Goal: Task Accomplishment & Management: Use online tool/utility

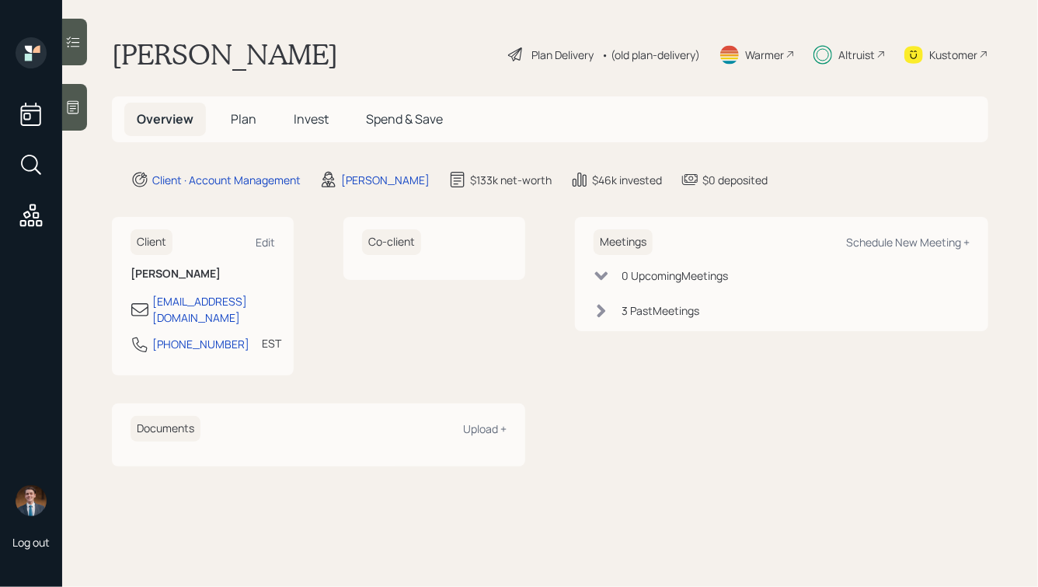
click at [231, 119] on span "Plan" at bounding box center [244, 118] width 26 height 17
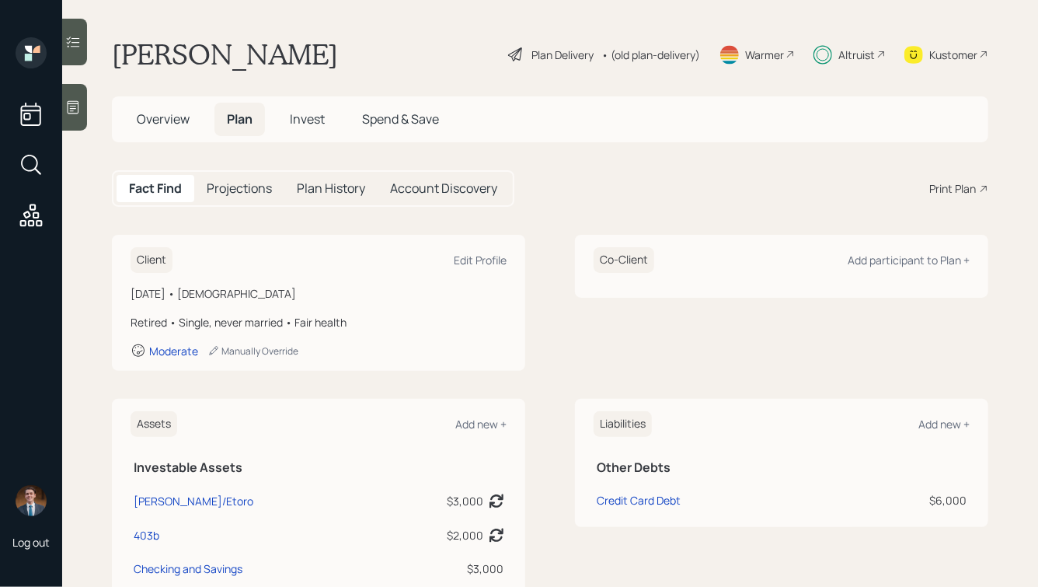
drag, startPoint x: 321, startPoint y: 301, endPoint x: 145, endPoint y: 191, distance: 207.0
click at [148, 197] on main "[PERSON_NAME] Plan Delivery • (old plan-delivery) Warmer Altruist Kustomer Over…" at bounding box center [550, 293] width 976 height 587
click at [113, 212] on main "[PERSON_NAME] Plan Delivery • (old plan-delivery) Warmer Altruist Kustomer Over…" at bounding box center [550, 293] width 976 height 587
click at [312, 113] on span "Invest" at bounding box center [307, 118] width 35 height 17
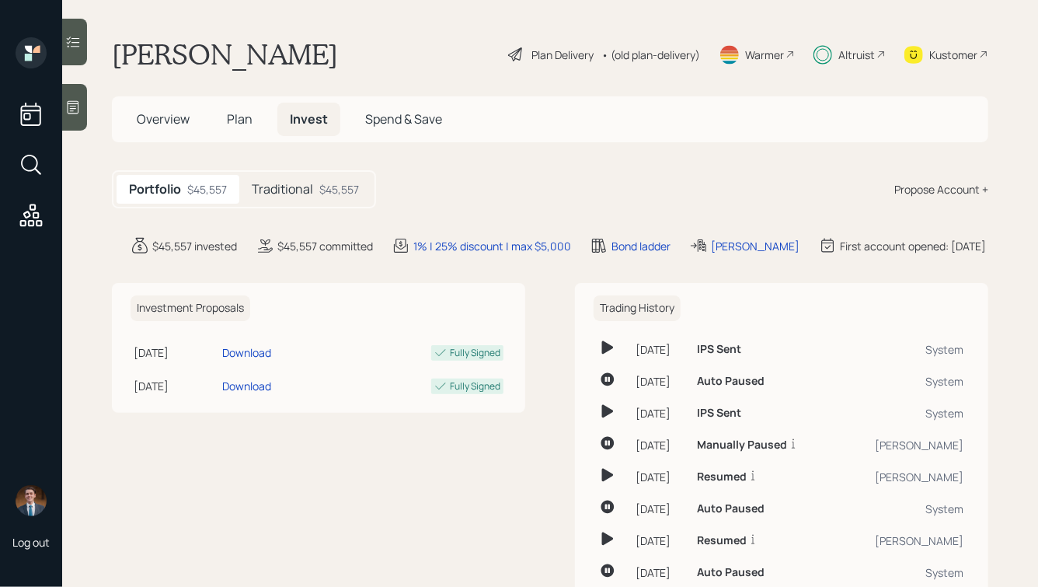
click at [280, 183] on h5 "Traditional" at bounding box center [282, 189] width 61 height 15
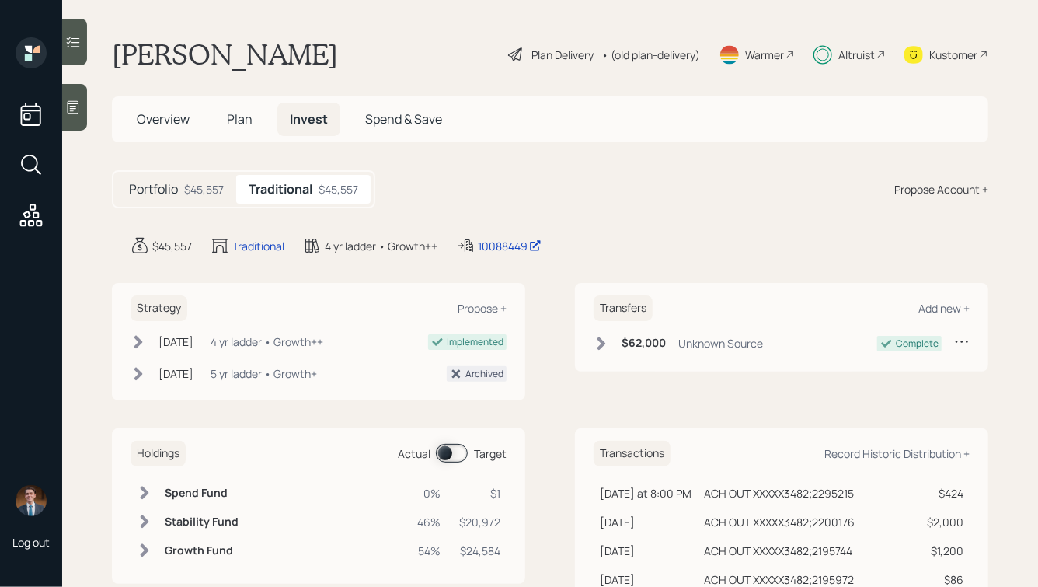
scroll to position [96, 0]
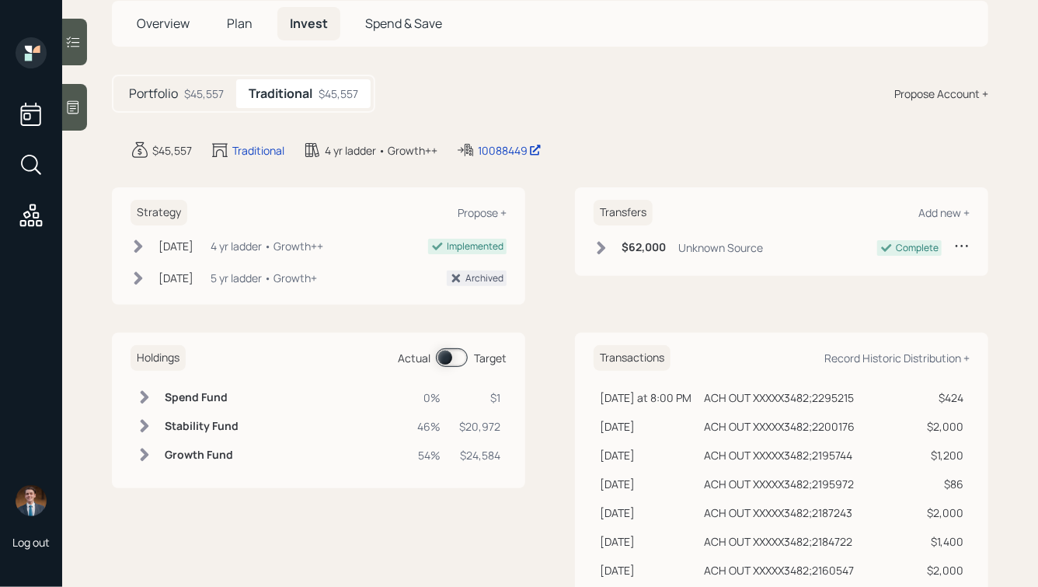
click at [143, 395] on icon at bounding box center [145, 397] width 16 height 16
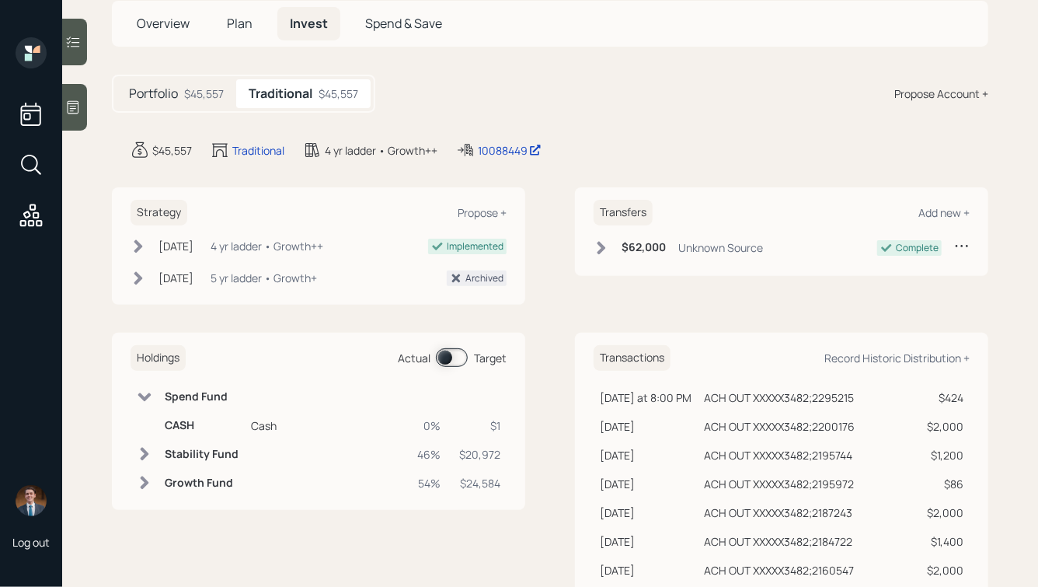
scroll to position [0, 0]
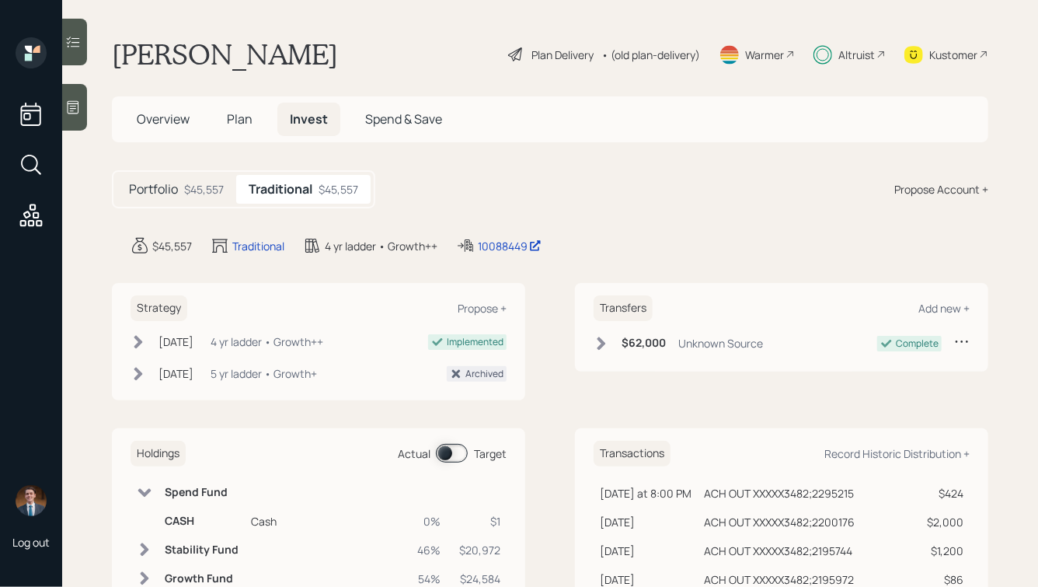
click at [857, 57] on div "Altruist" at bounding box center [856, 55] width 37 height 16
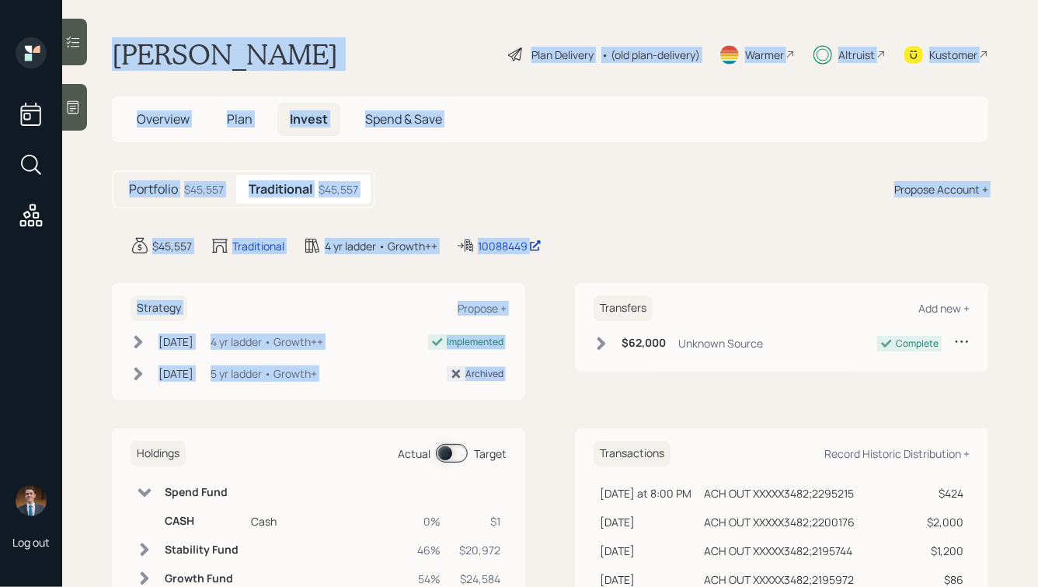
drag, startPoint x: 605, startPoint y: 259, endPoint x: 263, endPoint y: -84, distance: 484.1
click at [263, 0] on html "Log out [PERSON_NAME] Plan Delivery • (old plan-delivery) Warmer Altruist Kusto…" at bounding box center [519, 293] width 1038 height 587
click at [312, 52] on div "[PERSON_NAME] Plan Delivery • (old plan-delivery) Warmer Altruist Kustomer" at bounding box center [550, 54] width 876 height 34
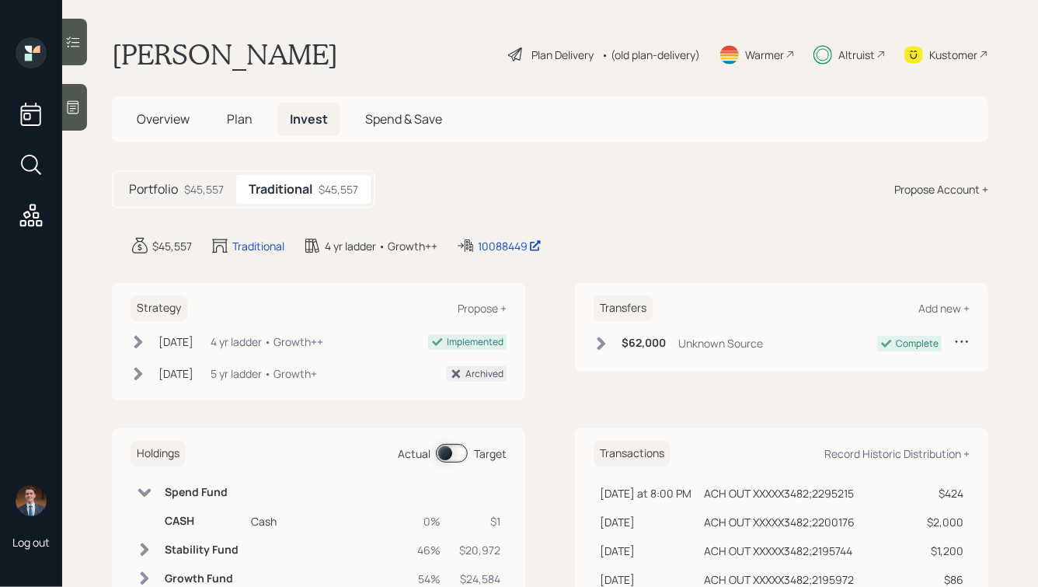
click at [155, 125] on span "Overview" at bounding box center [163, 118] width 53 height 17
